Goal: Information Seeking & Learning: Learn about a topic

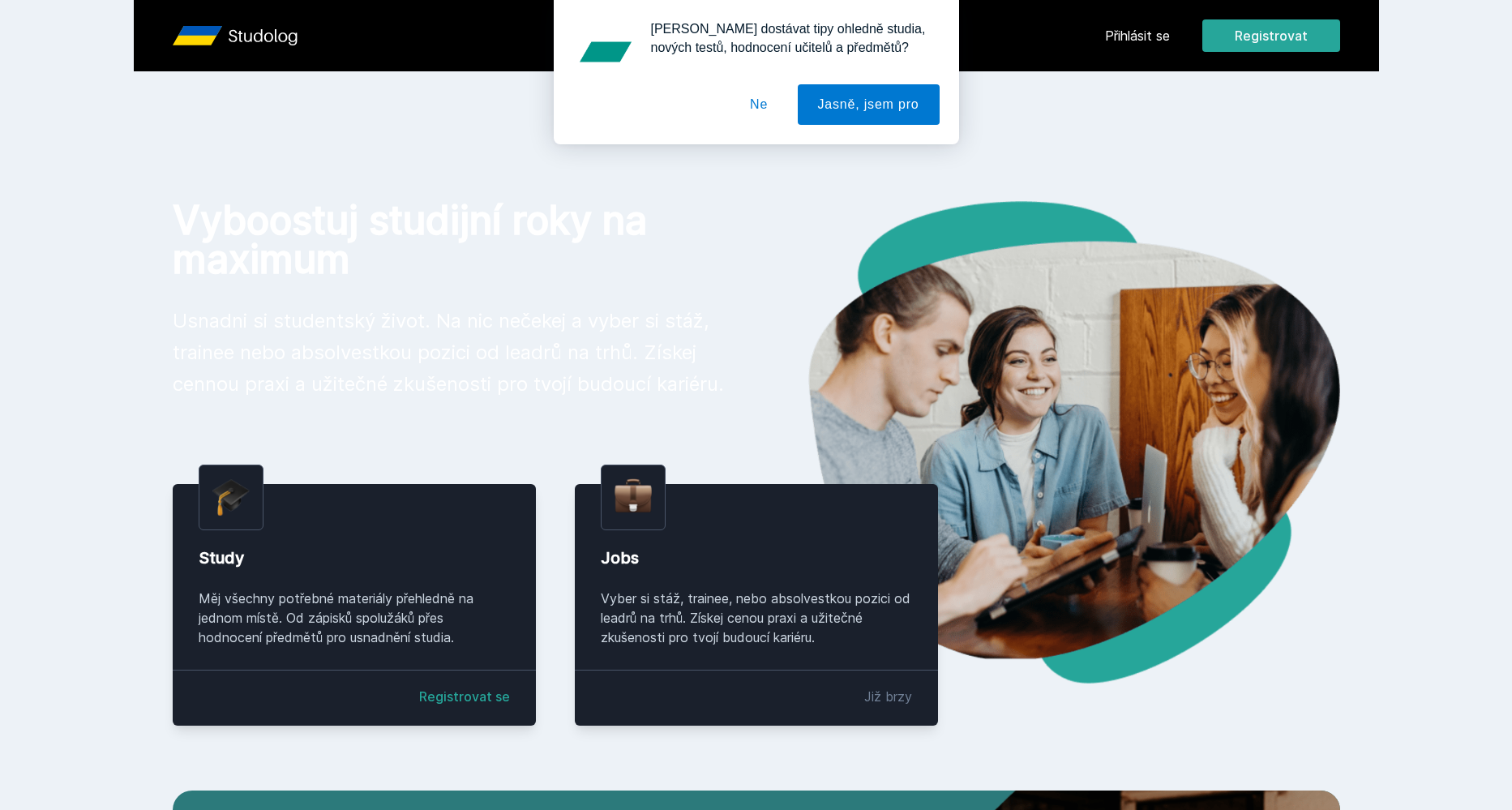
click at [759, 98] on button "Ne" at bounding box center [759, 104] width 58 height 40
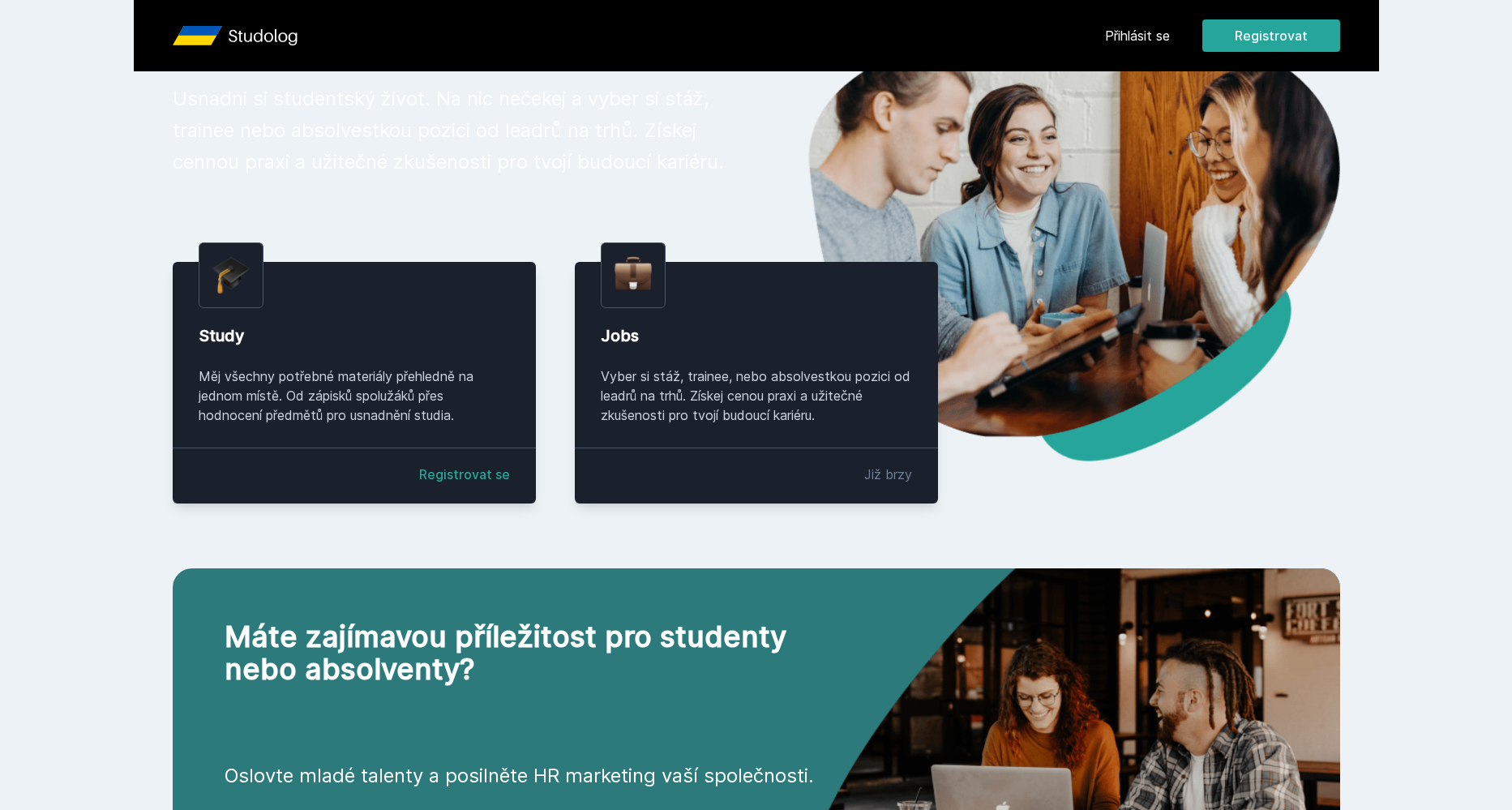
scroll to position [220, 0]
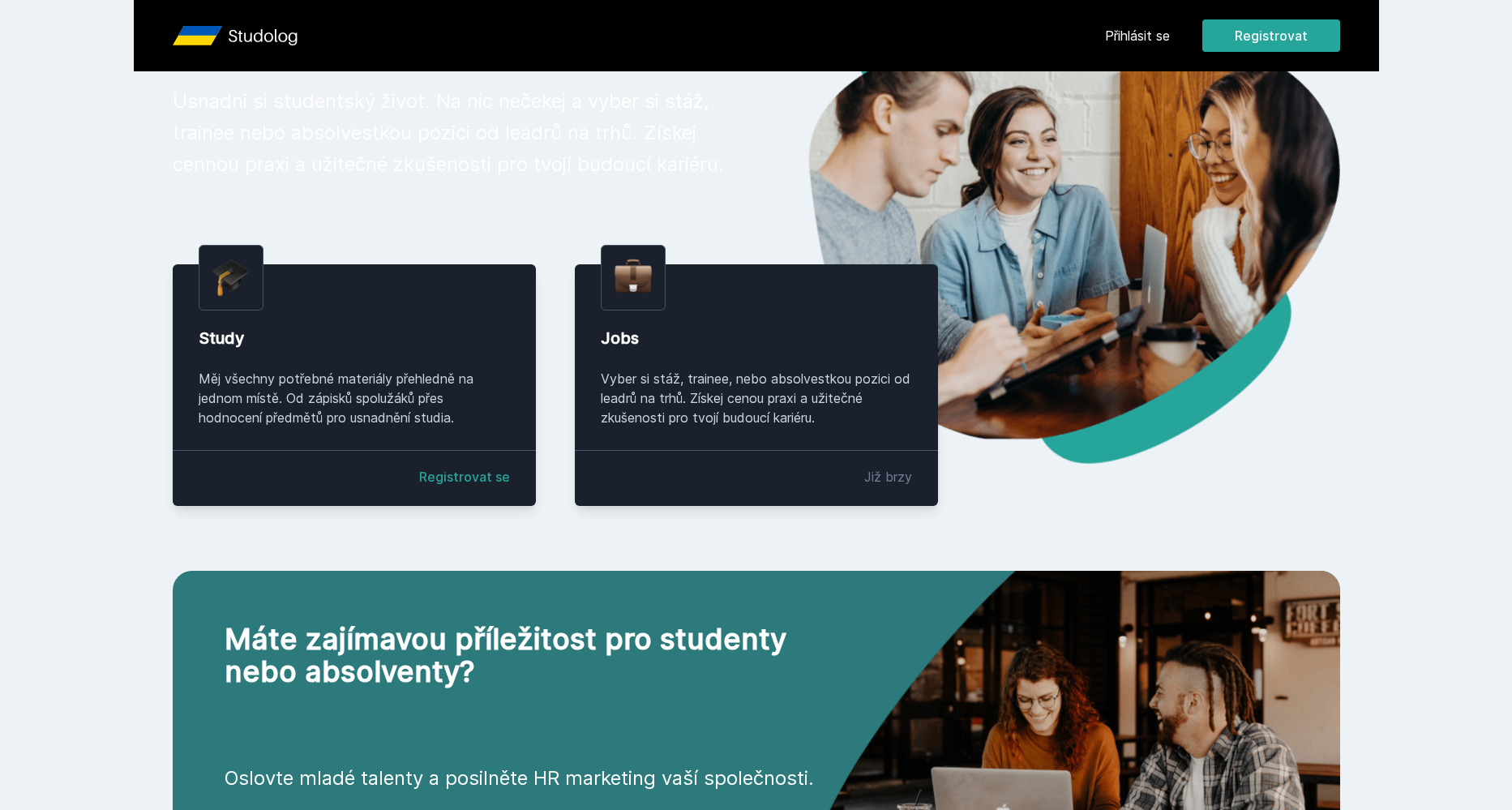
click at [496, 484] on link "Registrovat se" at bounding box center [465, 476] width 91 height 20
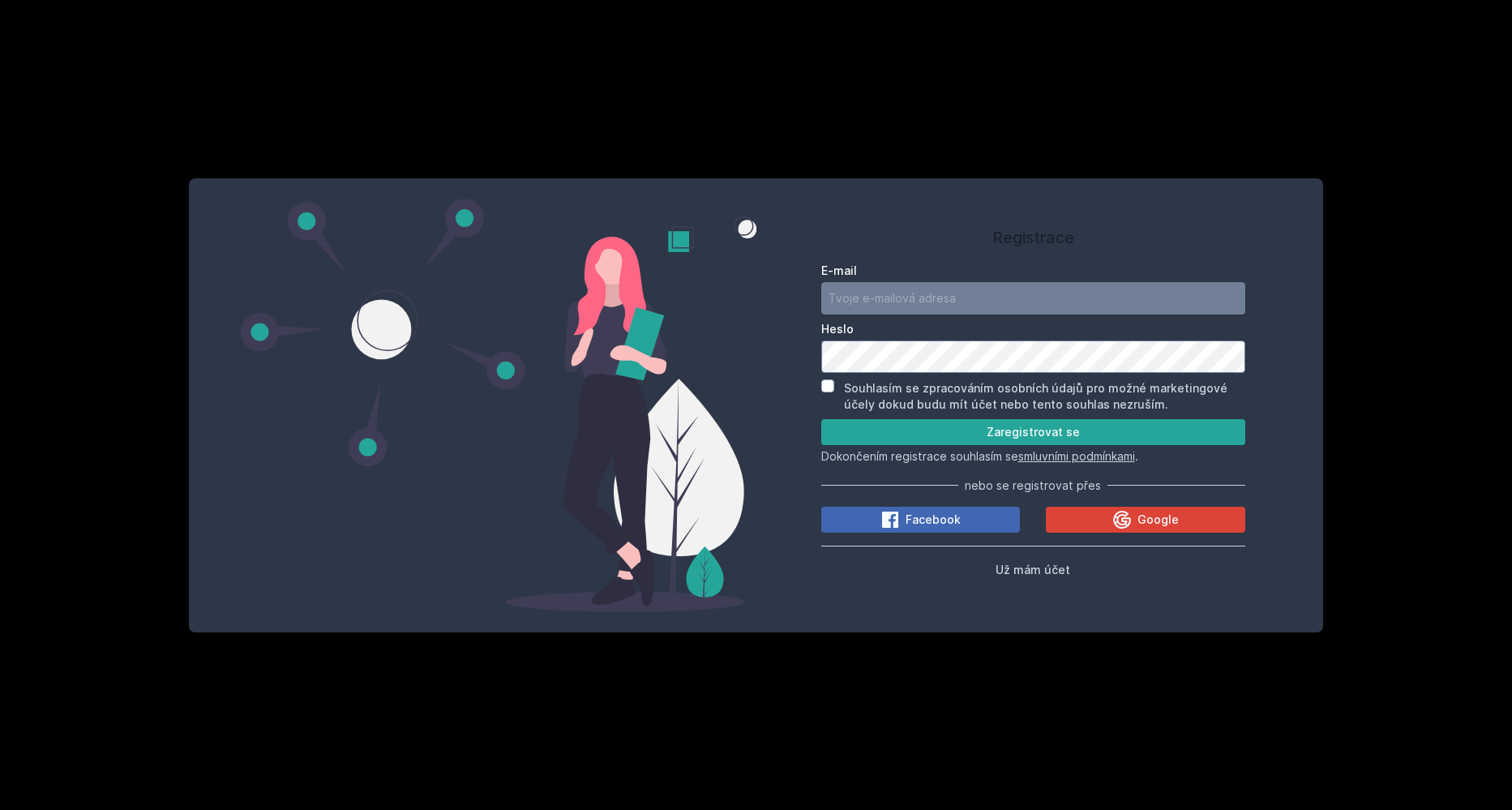
click at [999, 307] on input "E-mail" at bounding box center [1033, 298] width 424 height 32
click at [1083, 521] on button "Google" at bounding box center [1145, 519] width 199 height 26
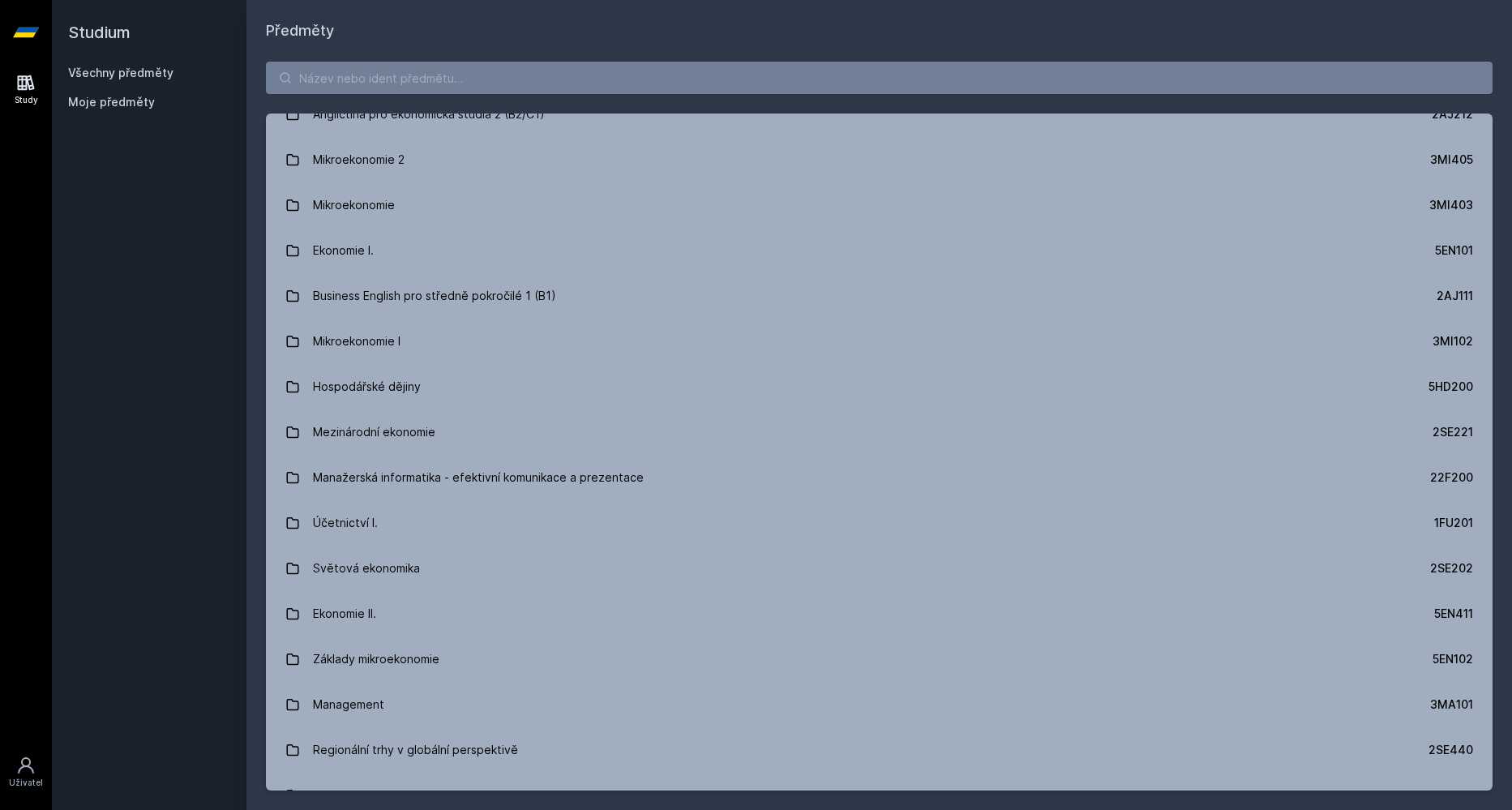
scroll to position [210, 0]
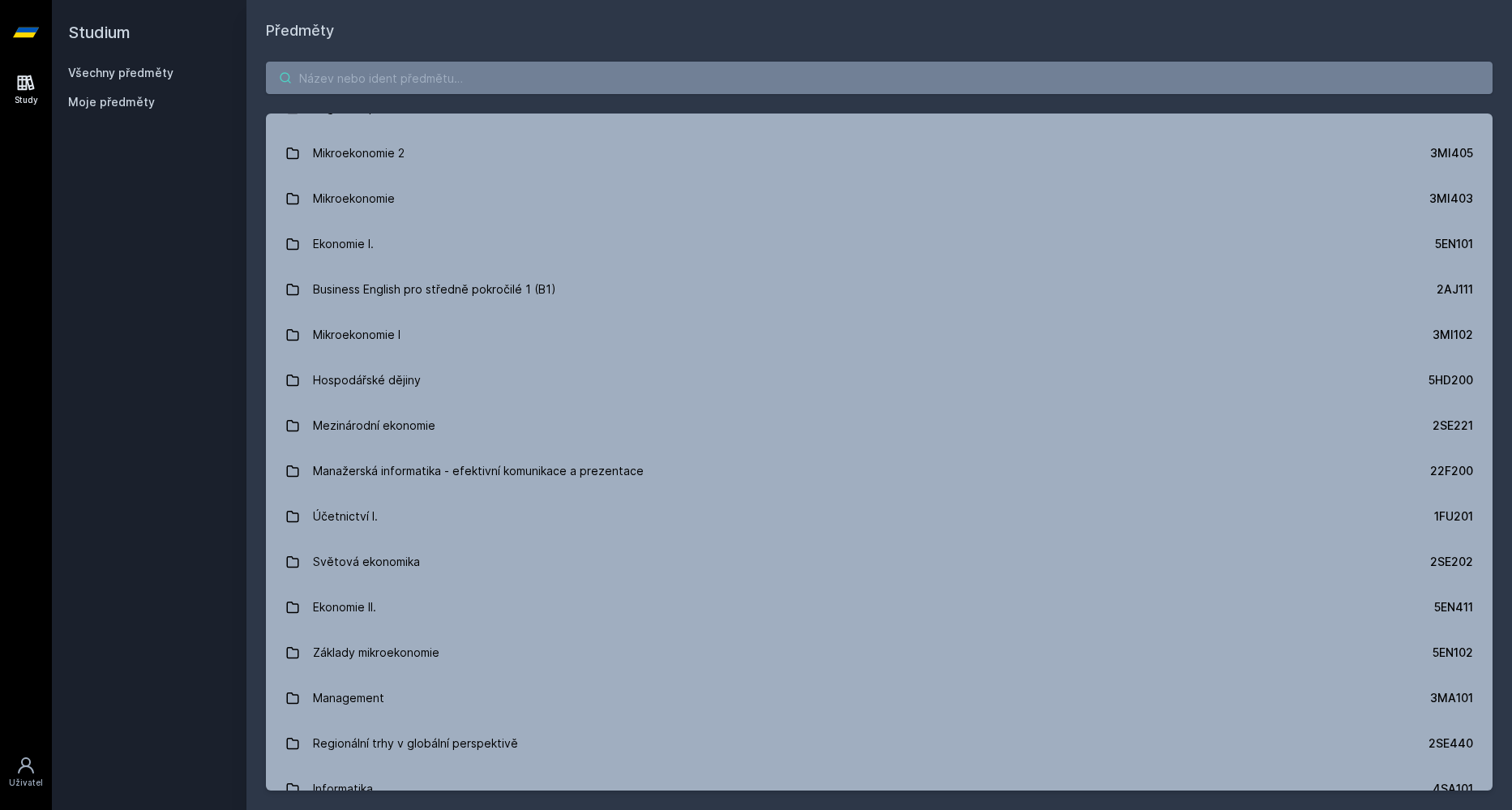
click at [435, 87] on input "search" at bounding box center [879, 78] width 1227 height 32
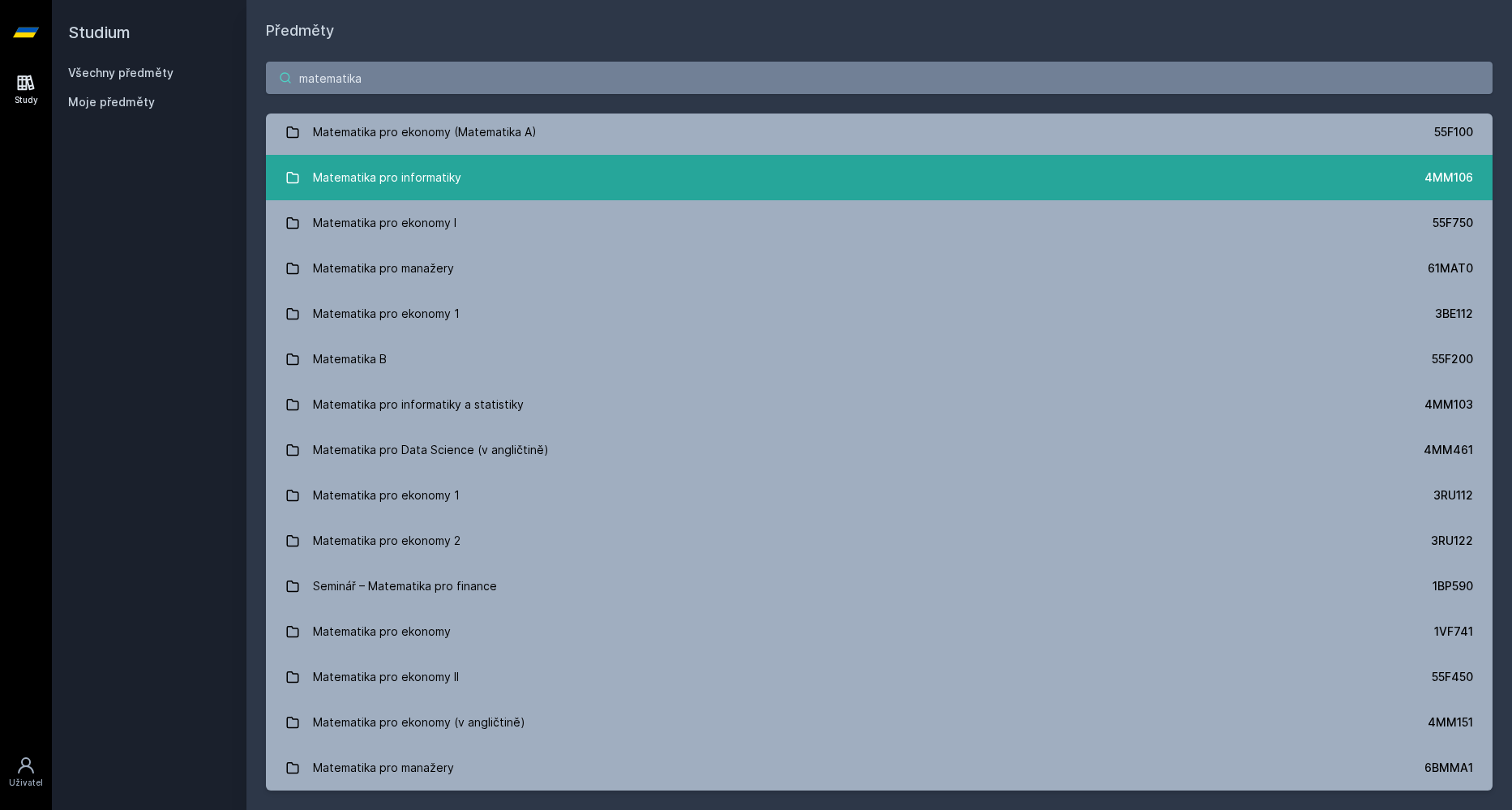
scroll to position [0, 0]
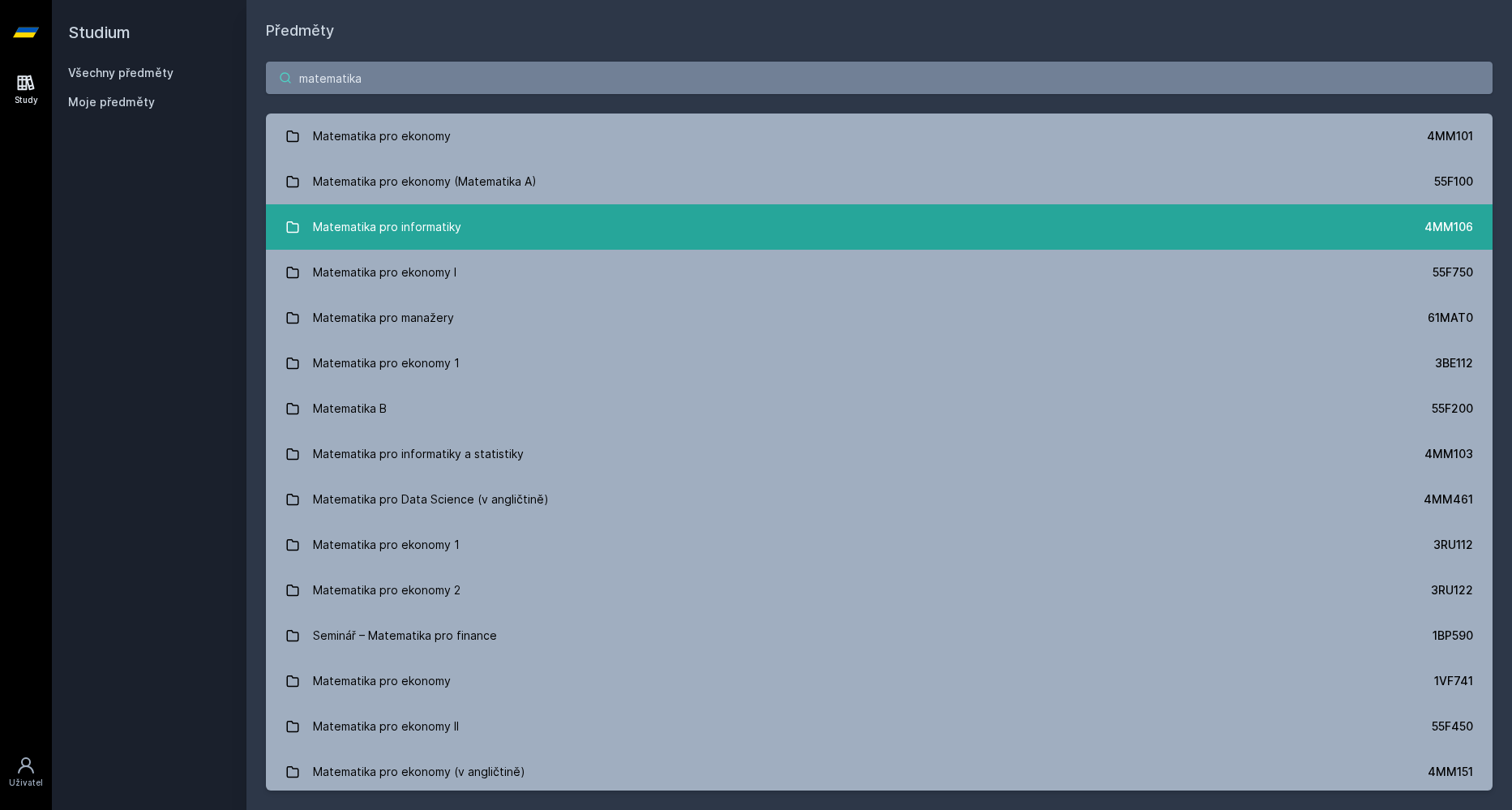
type input "matematika"
click at [492, 232] on link "Matematika pro informatiky 4MM106" at bounding box center [879, 226] width 1227 height 45
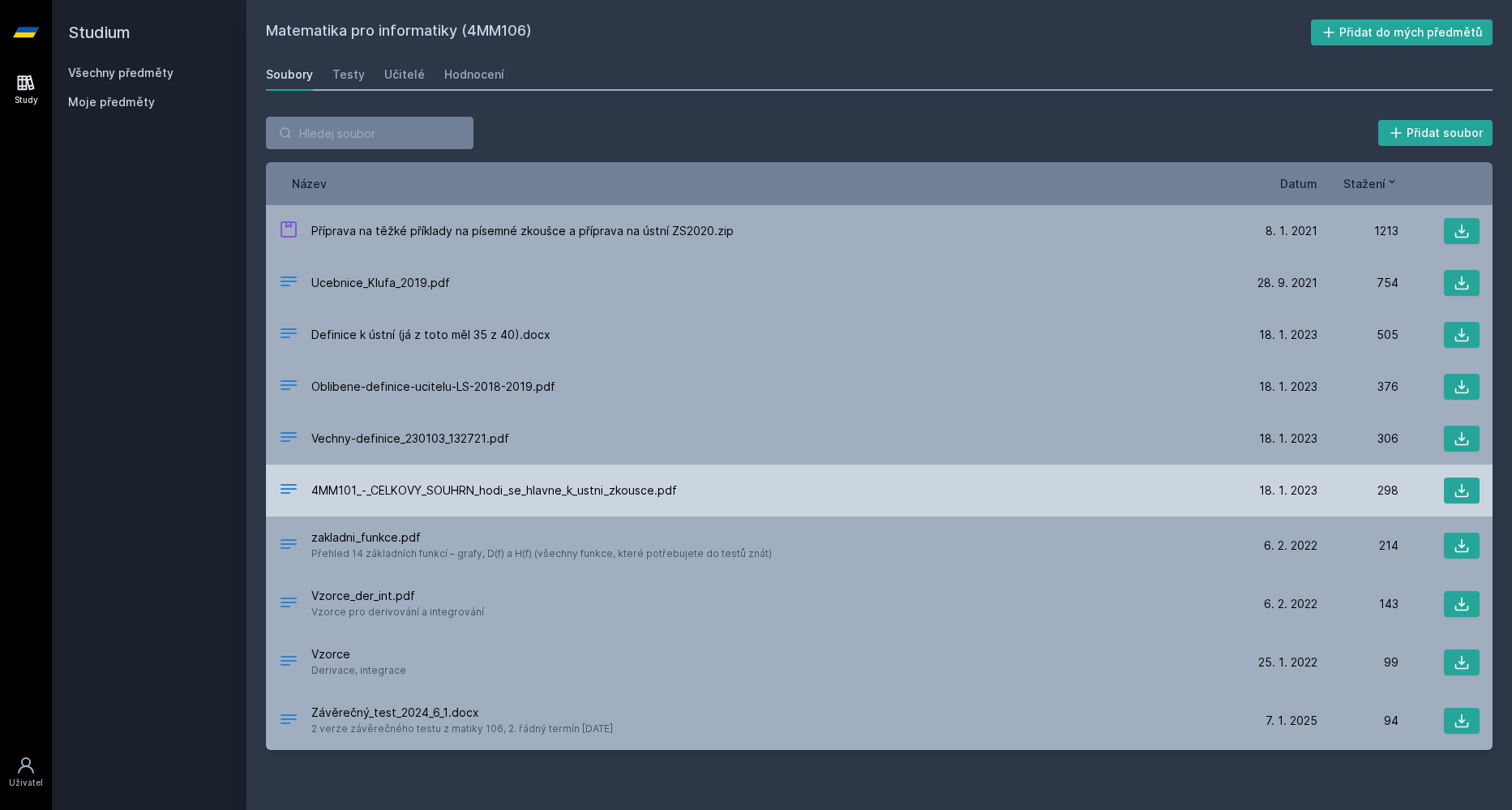
click at [1233, 473] on div "4MM101_-_CELKOVY_SOUHRN_hodi_se_hlavne_k_ustni_zkousce.pdf 18. 1. 23 18. 1. 202…" at bounding box center [879, 490] width 1227 height 52
click at [633, 483] on span "4MM101_-_CELKOVY_SOUHRN_hodi_se_hlavne_k_ustni_zkousce.pdf" at bounding box center [494, 490] width 366 height 16
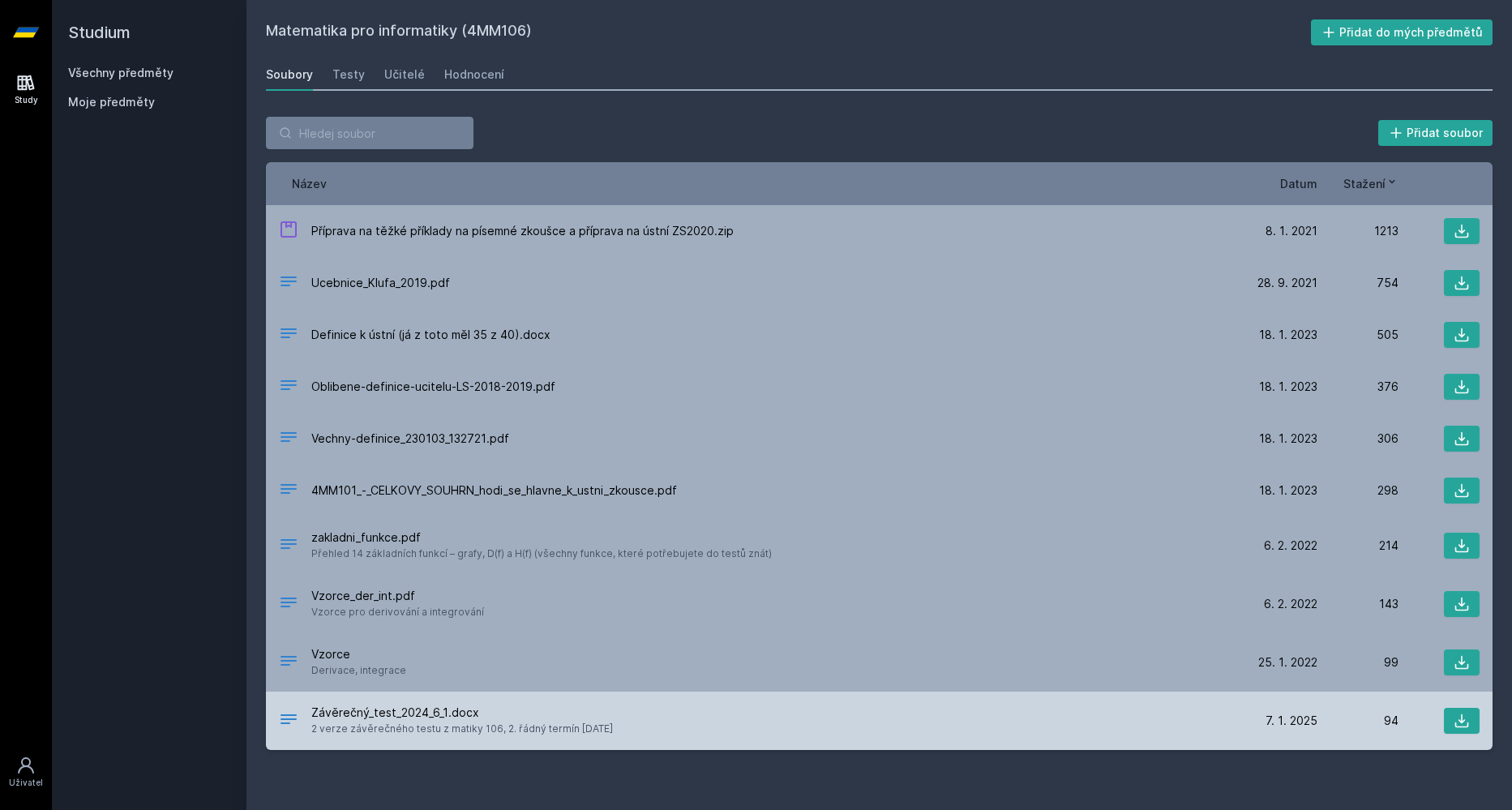
click at [420, 704] on span "Závěrečný_test_2024_6_1.docx" at bounding box center [462, 712] width 302 height 16
click at [1466, 721] on icon at bounding box center [1462, 720] width 16 height 16
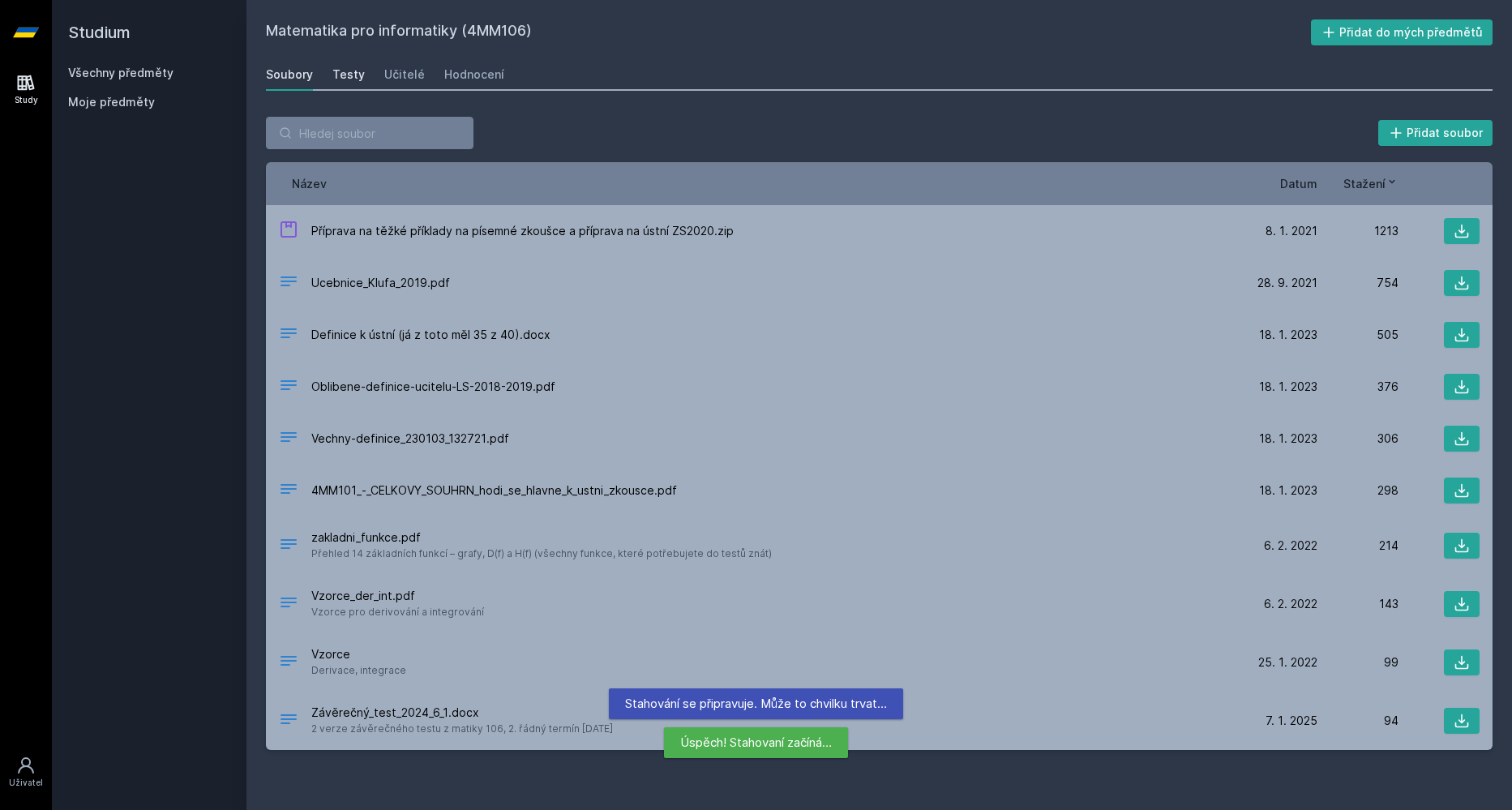
click at [344, 78] on div "Testy" at bounding box center [349, 74] width 32 height 16
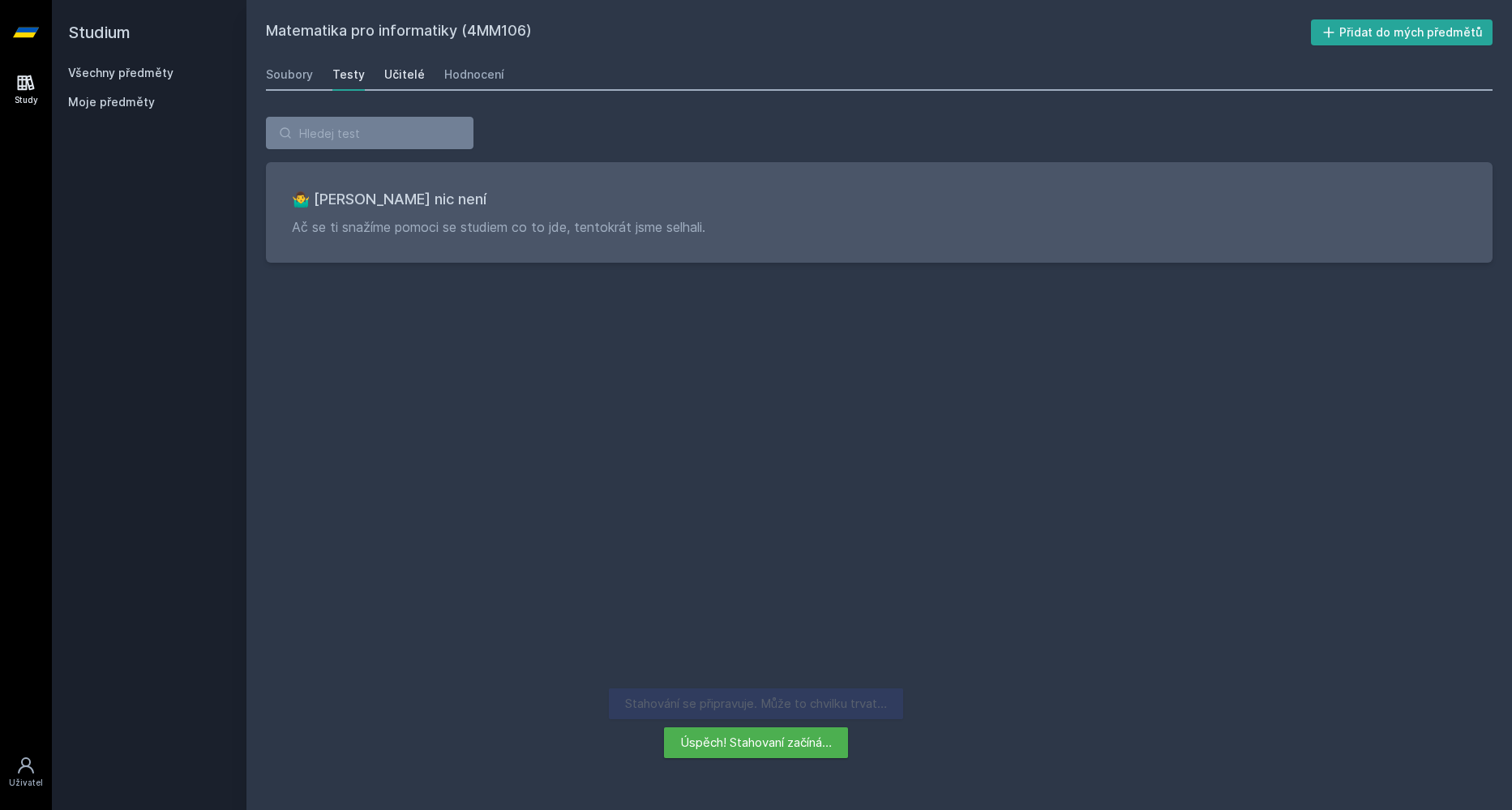
click at [403, 79] on div "Učitelé" at bounding box center [404, 74] width 40 height 16
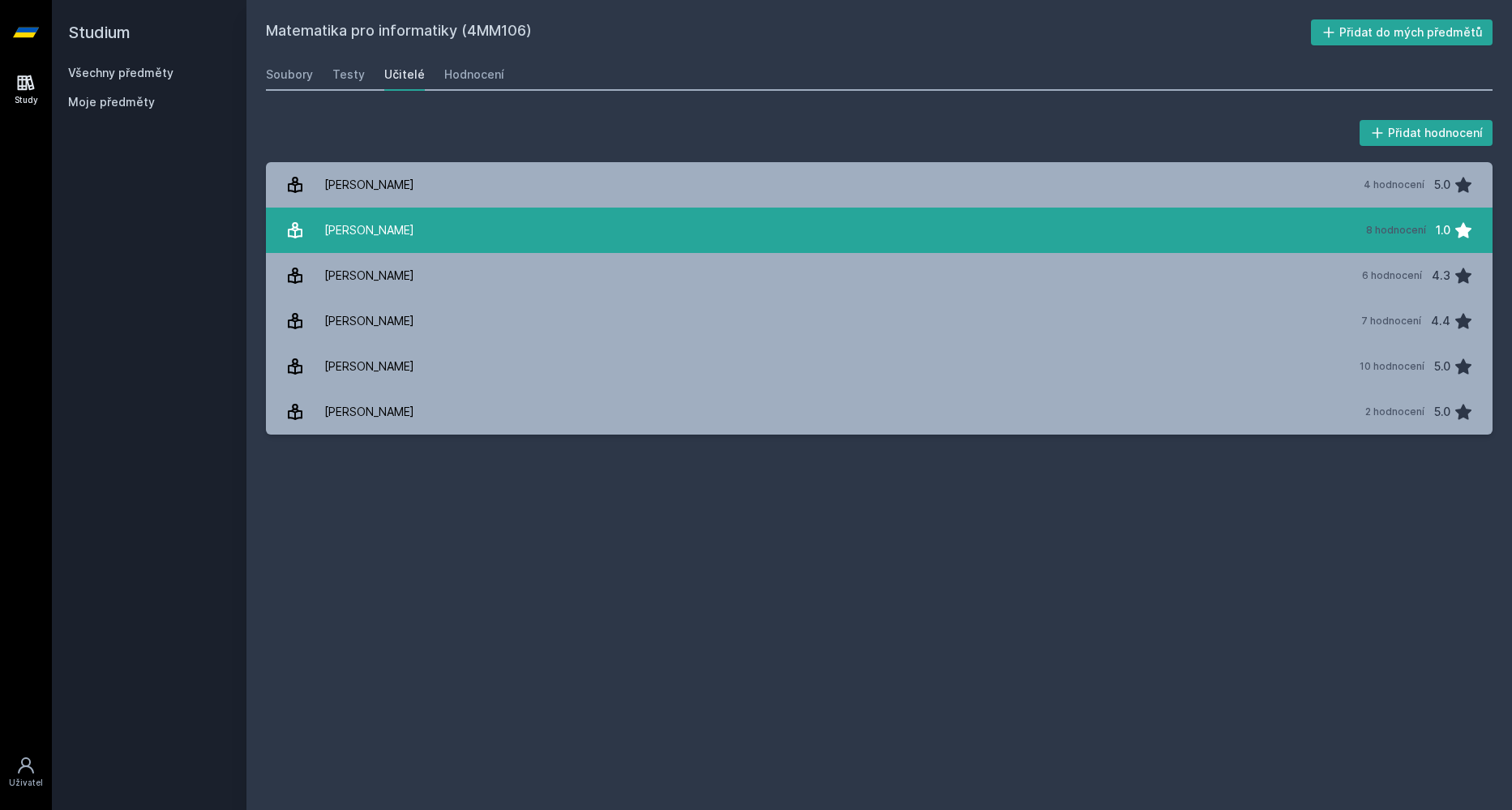
click at [364, 233] on div "Horský Richard" at bounding box center [369, 230] width 90 height 32
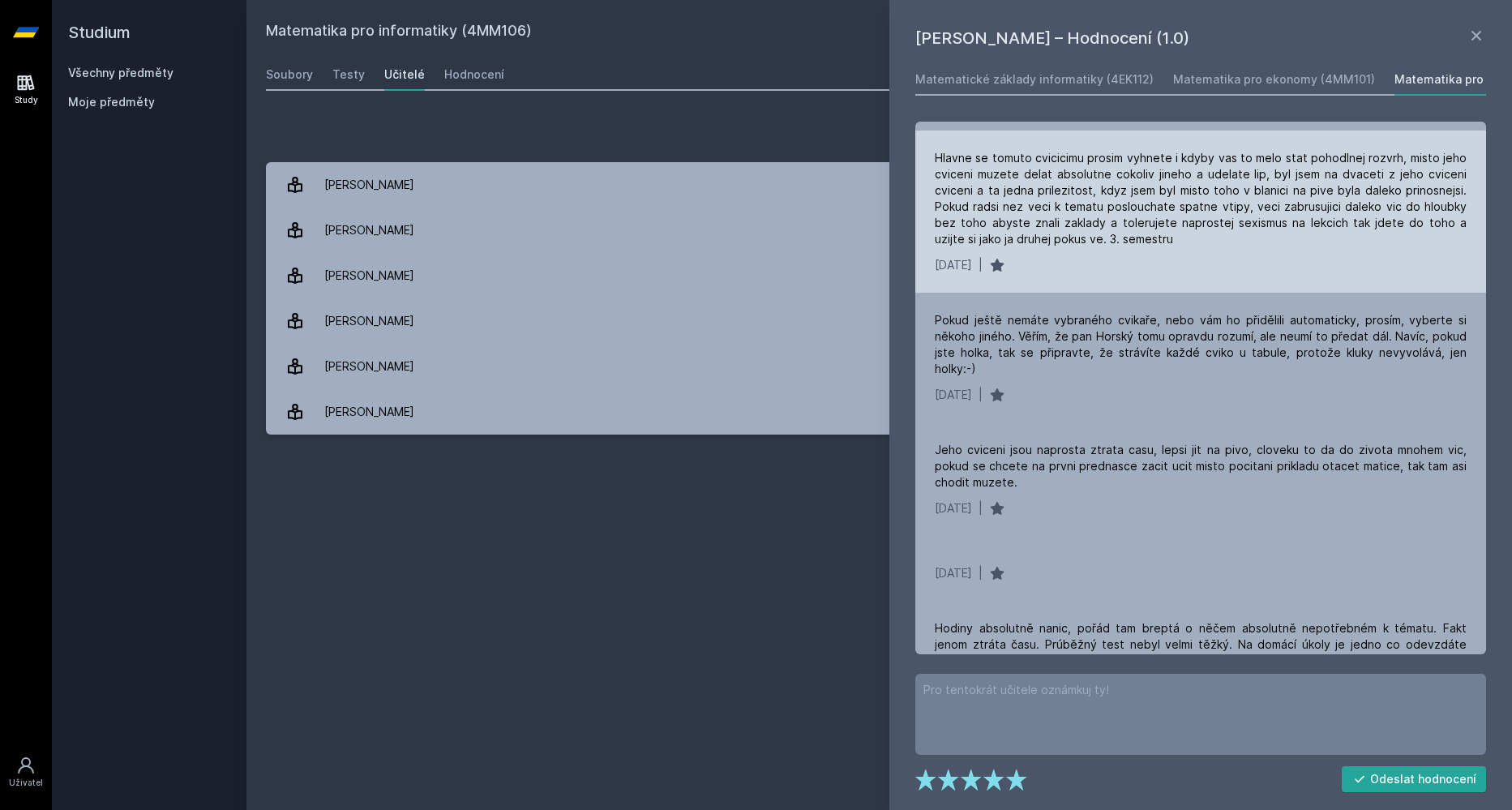
scroll to position [343, 0]
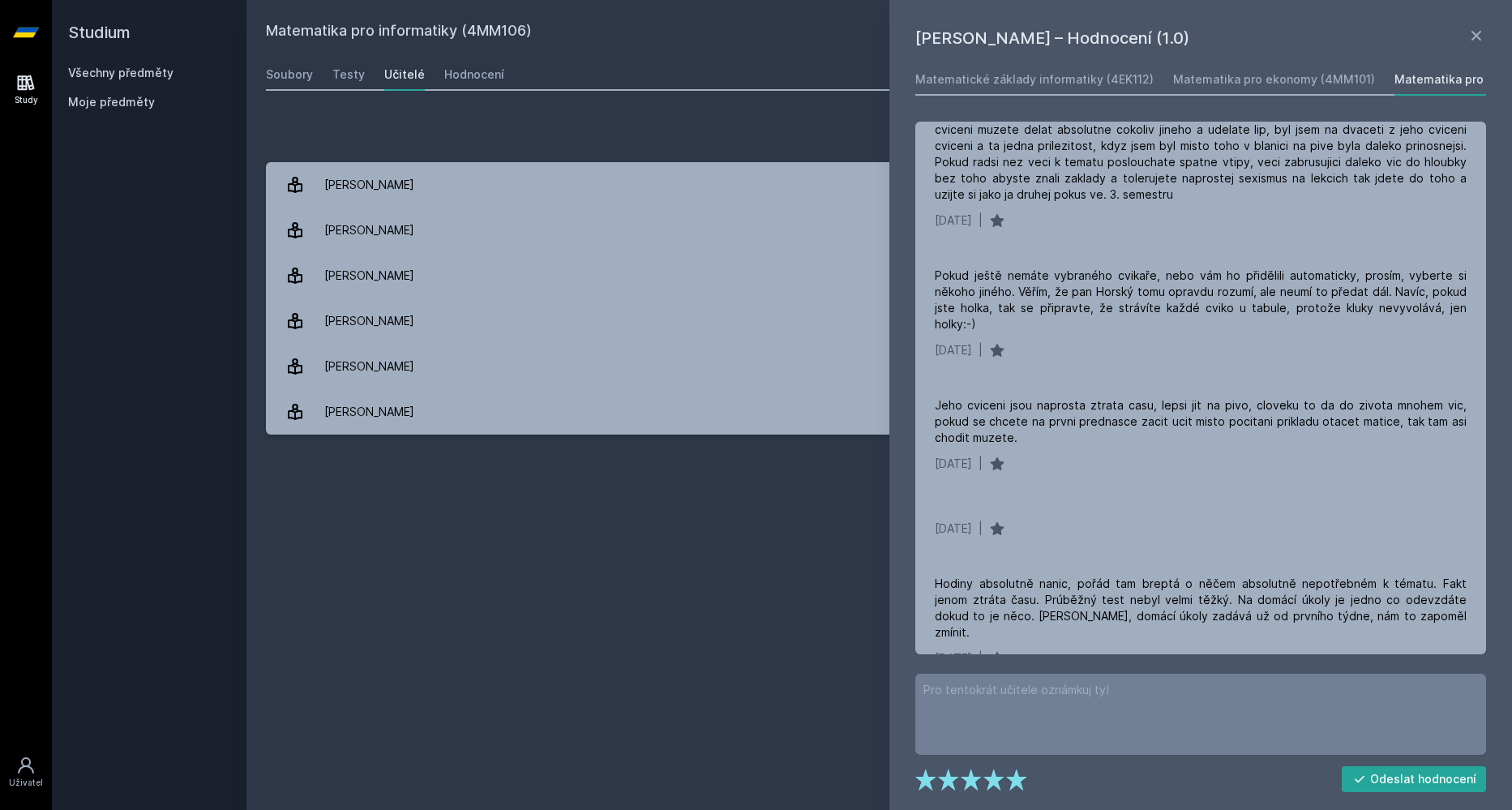
click at [579, 637] on div "Matematika pro informatiky (4MM106) Přidat do mých předmětů Soubory Testy Učite…" at bounding box center [879, 405] width 1227 height 771
click at [676, 546] on div "Matematika pro informatiky (4MM106) Přidat do mých předmětů Soubory Testy Učite…" at bounding box center [879, 405] width 1227 height 771
click at [1483, 40] on icon at bounding box center [1476, 35] width 20 height 20
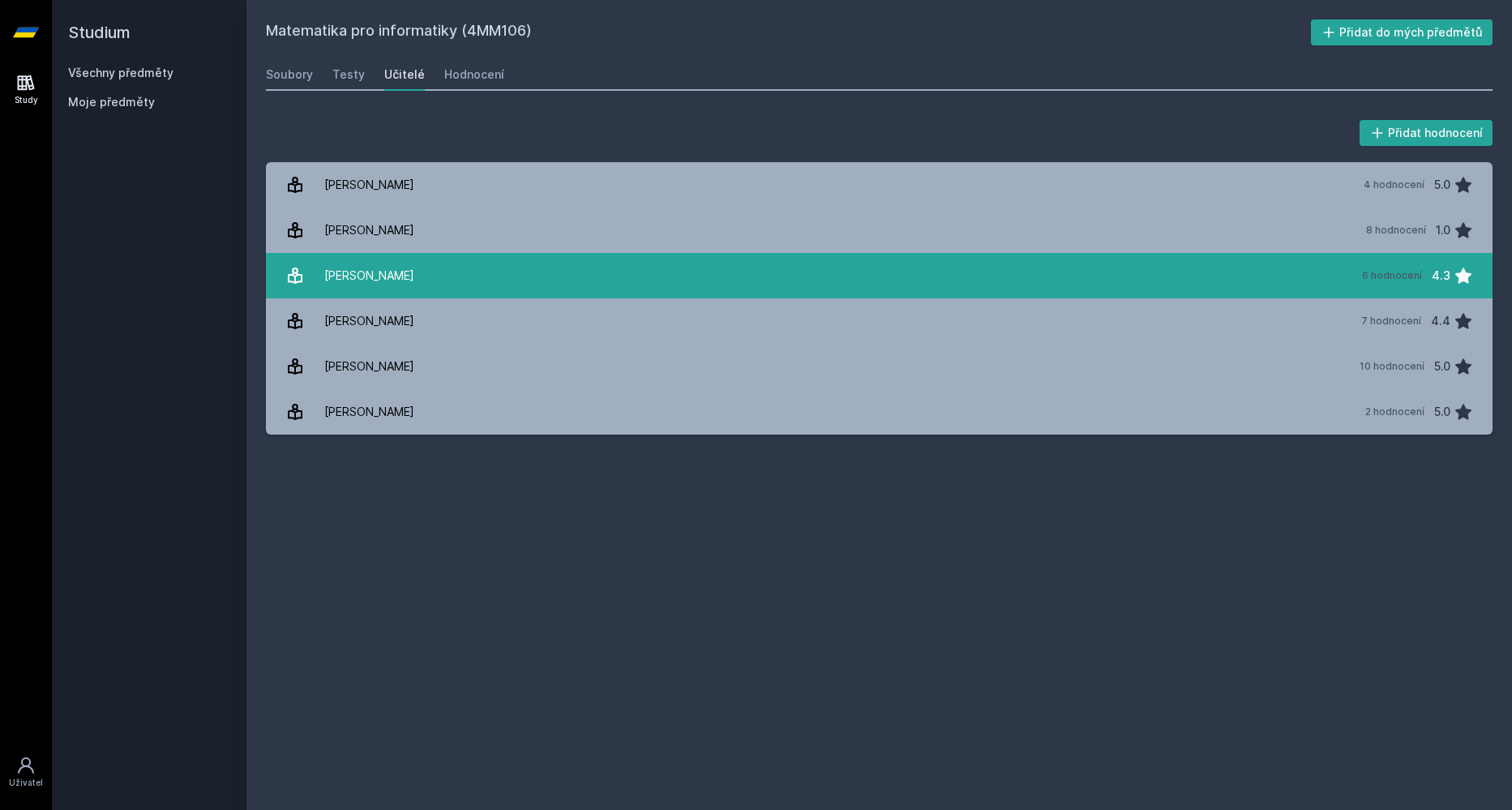
click at [363, 286] on div "Klůfa Jindřich" at bounding box center [369, 276] width 90 height 32
